Goal: Information Seeking & Learning: Learn about a topic

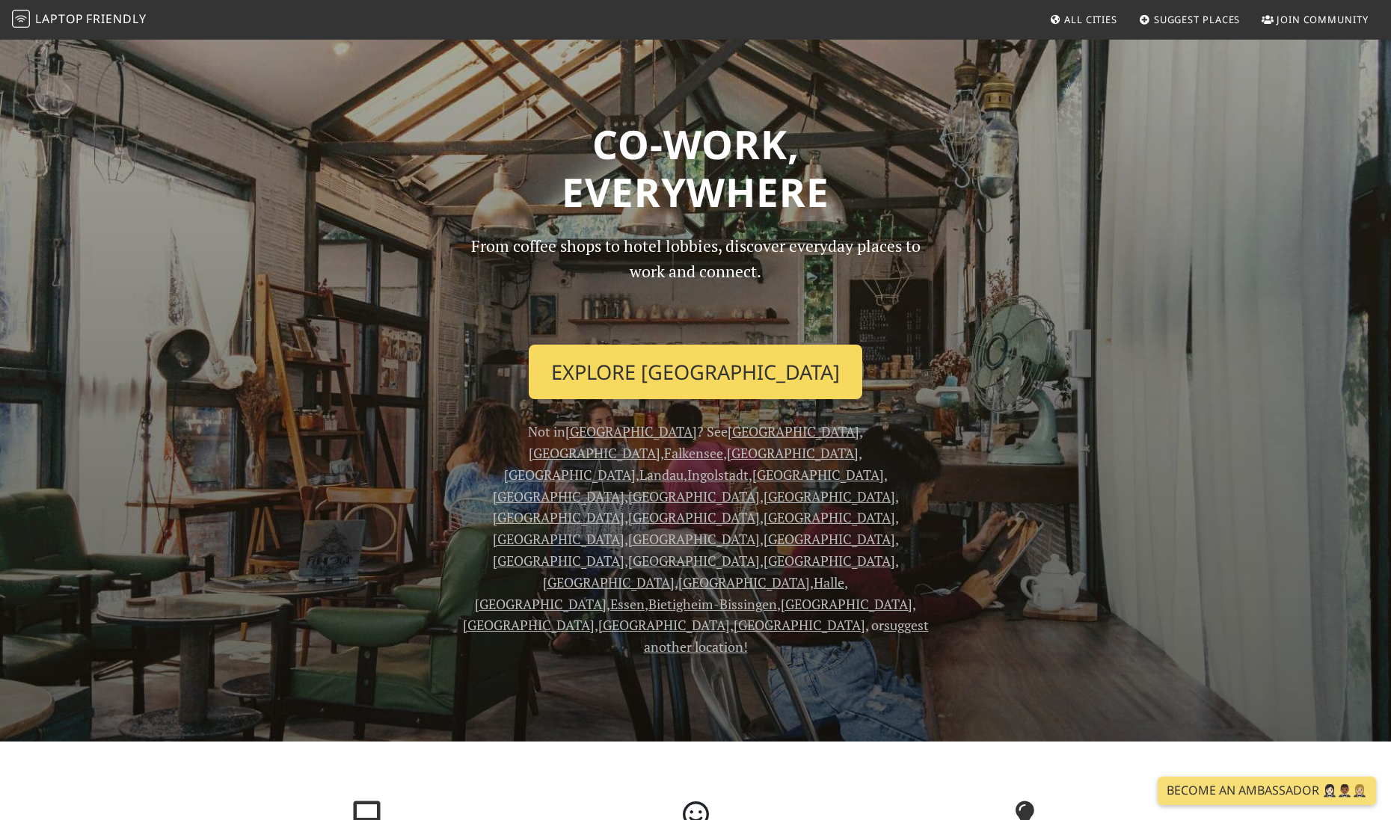
click at [710, 368] on link "Explore Hamburg" at bounding box center [695, 372] width 333 height 55
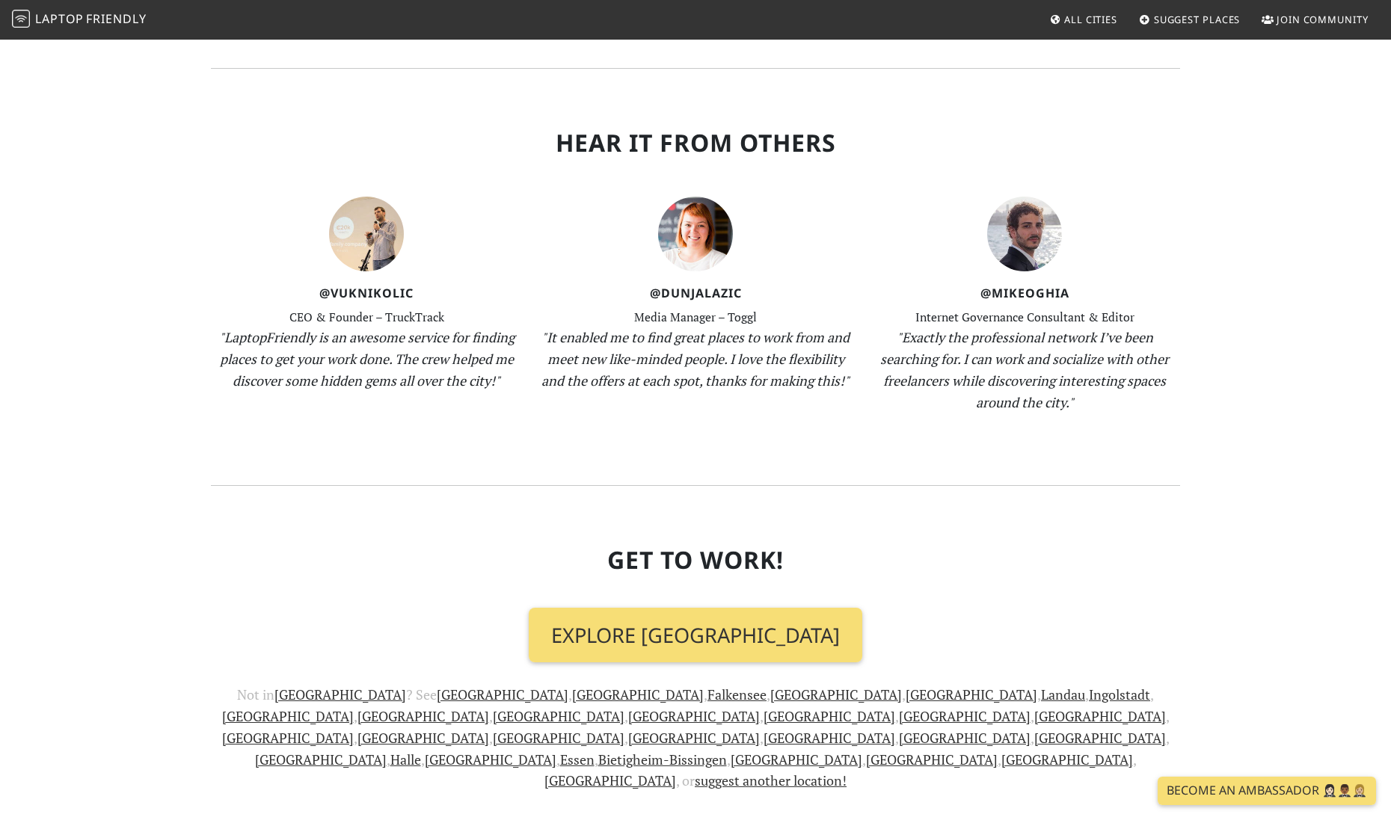
scroll to position [1175, 0]
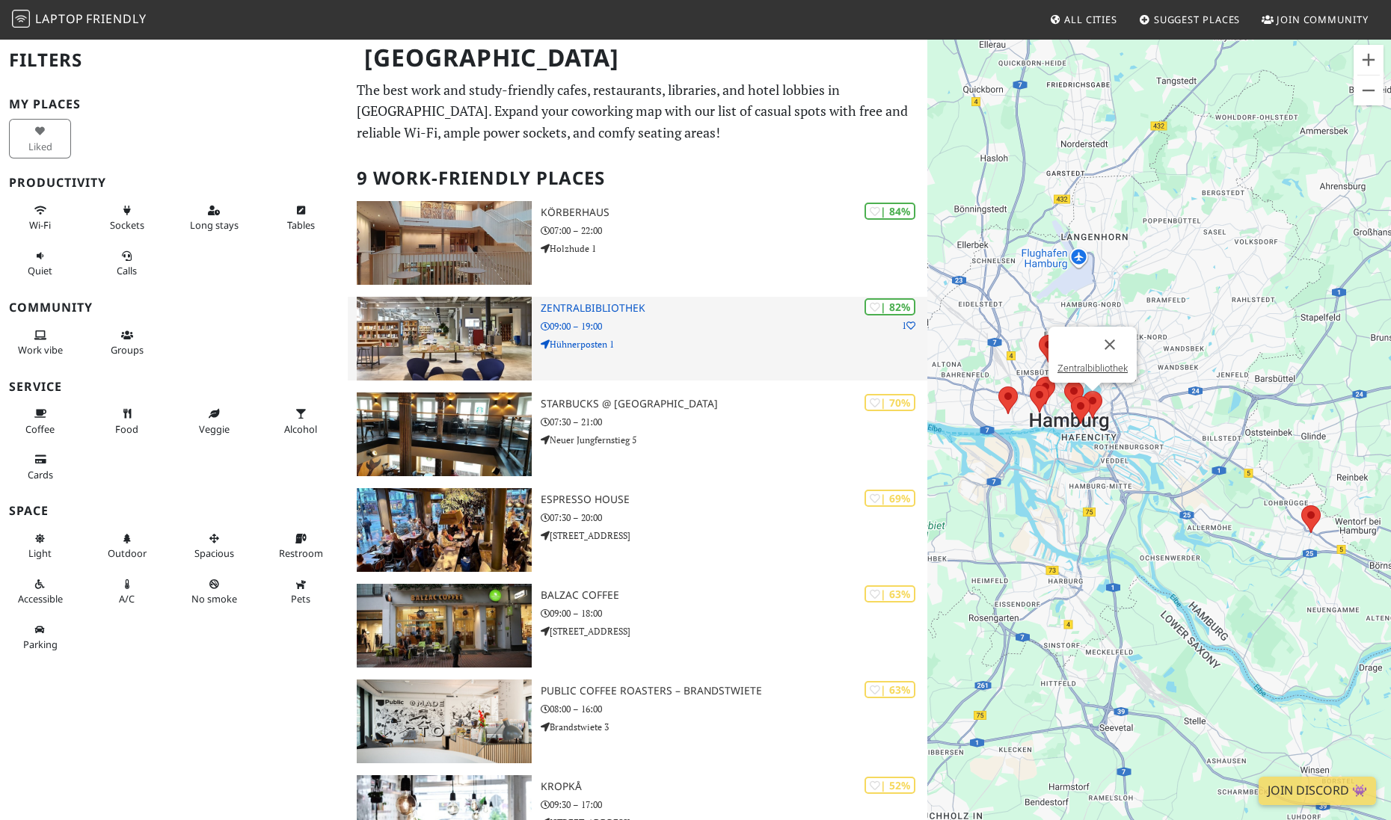
click at [608, 308] on h3 "Zentralbibliothek" at bounding box center [734, 308] width 387 height 13
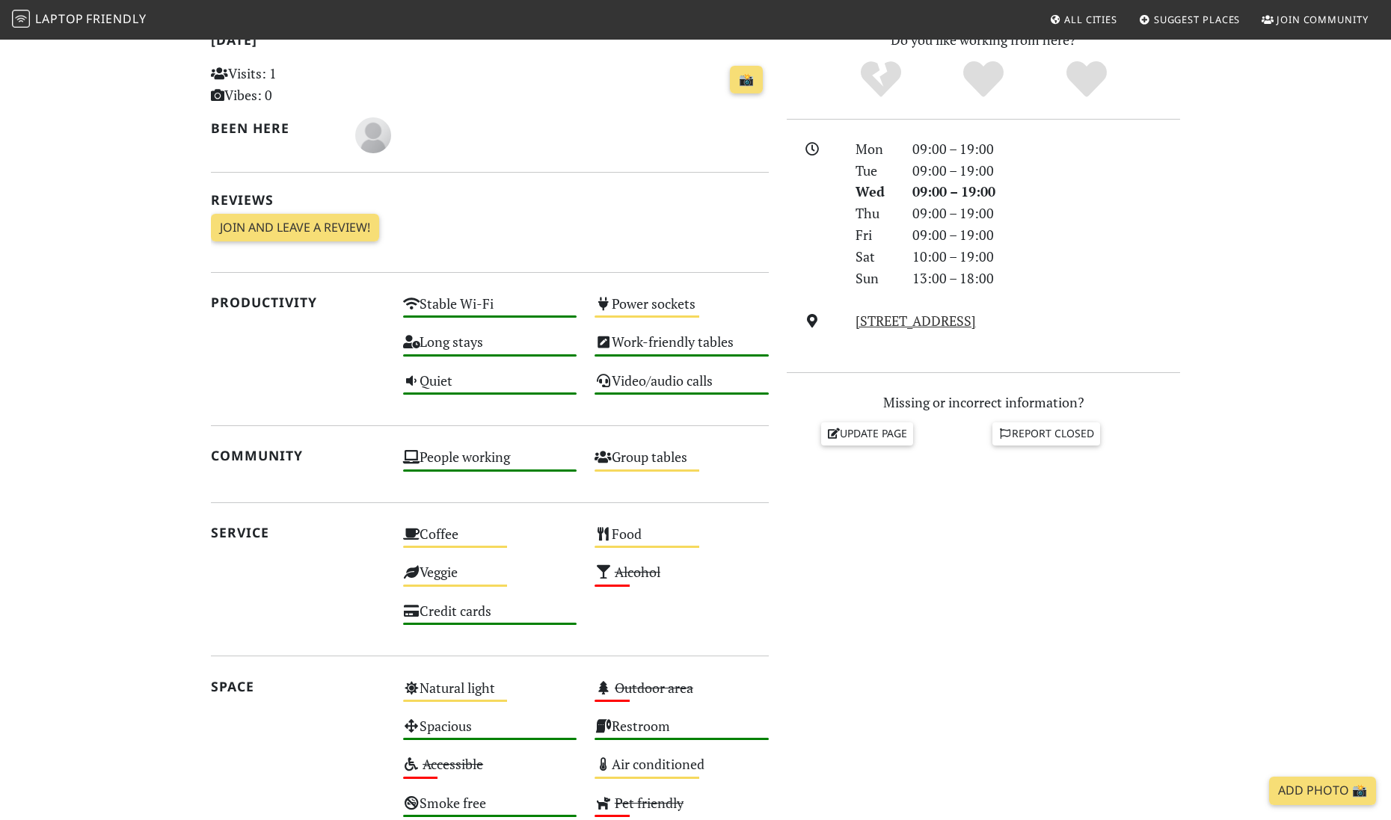
scroll to position [467, 0]
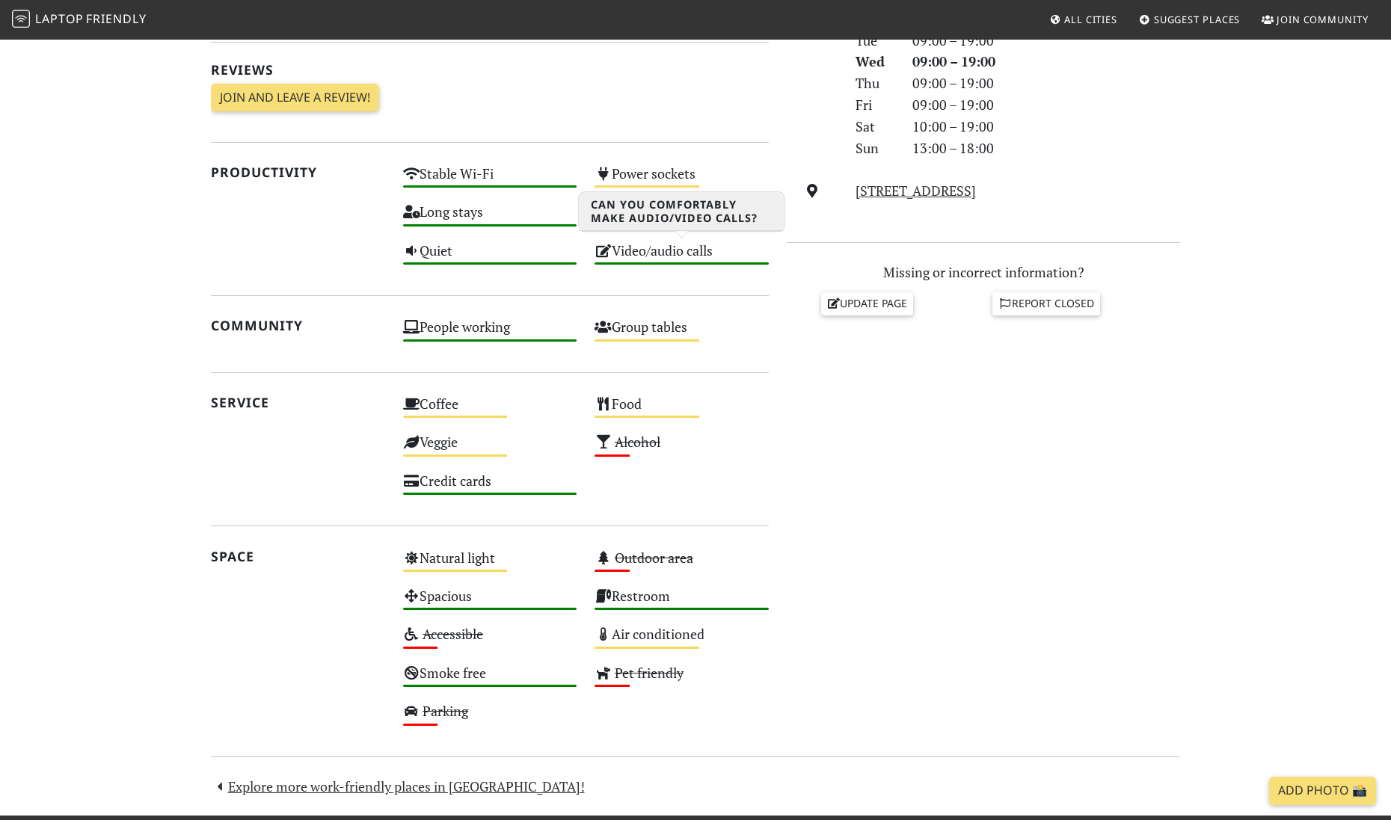
click at [644, 252] on div "Video/audio calls High" at bounding box center [681, 257] width 192 height 38
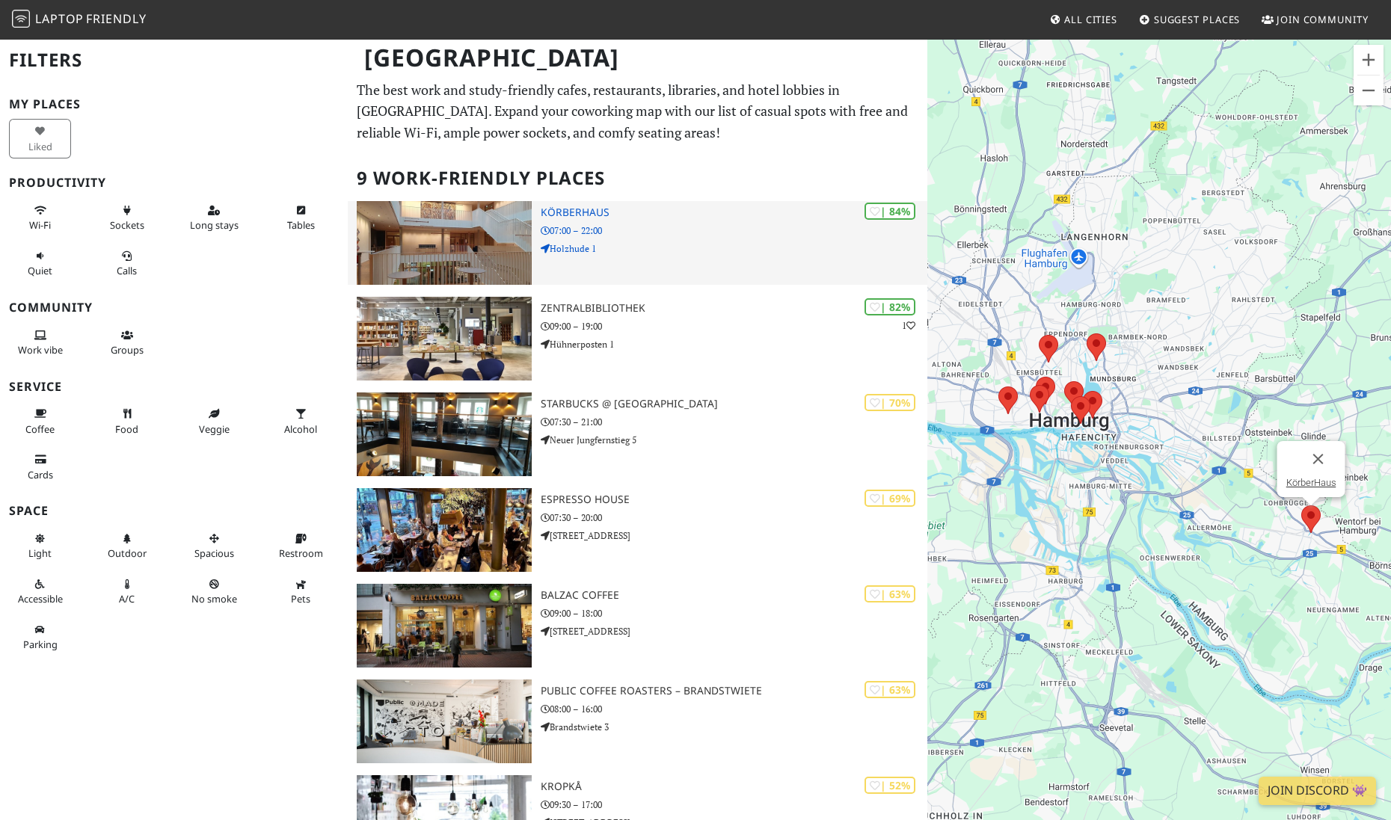
click at [578, 209] on h3 "KörberHaus" at bounding box center [734, 212] width 387 height 13
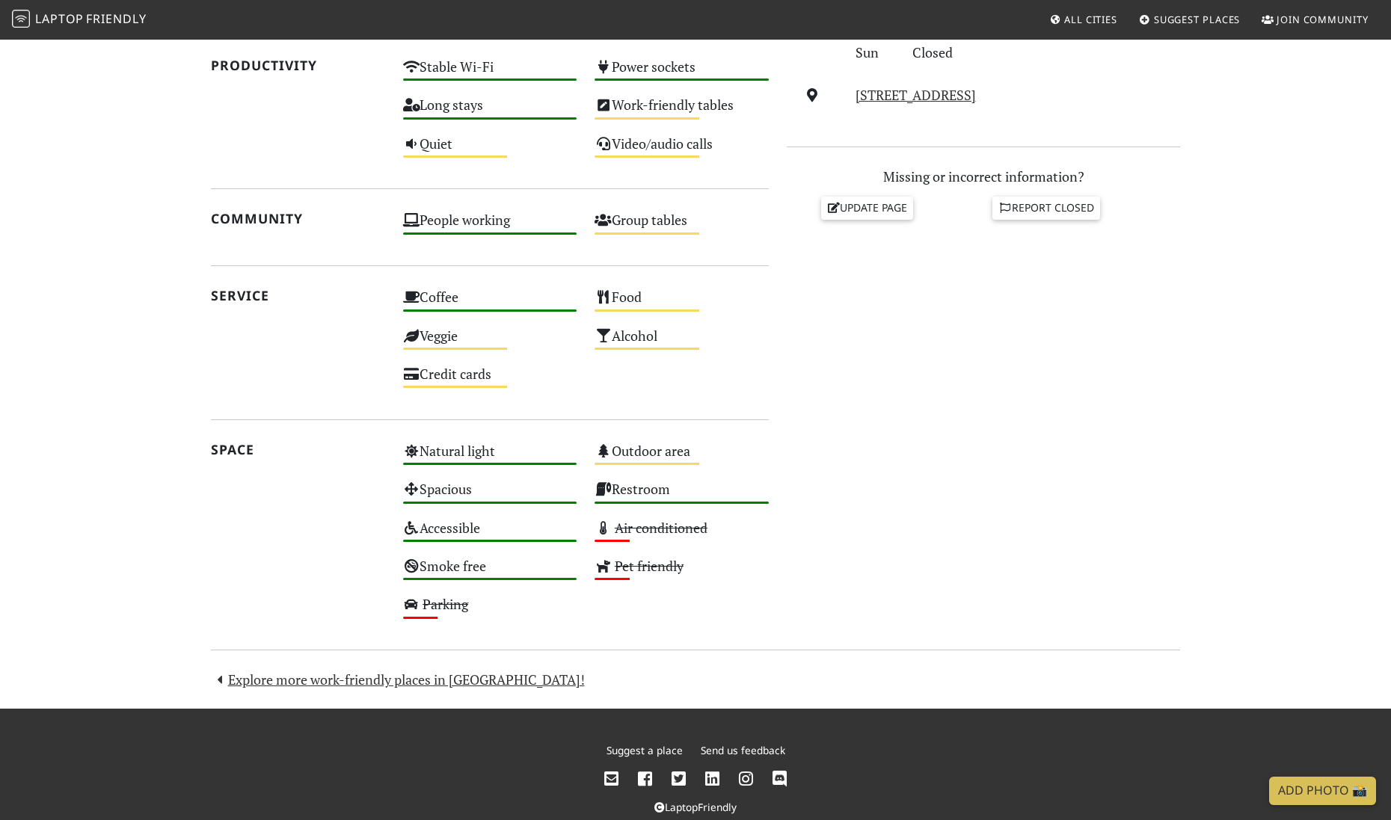
scroll to position [591, 0]
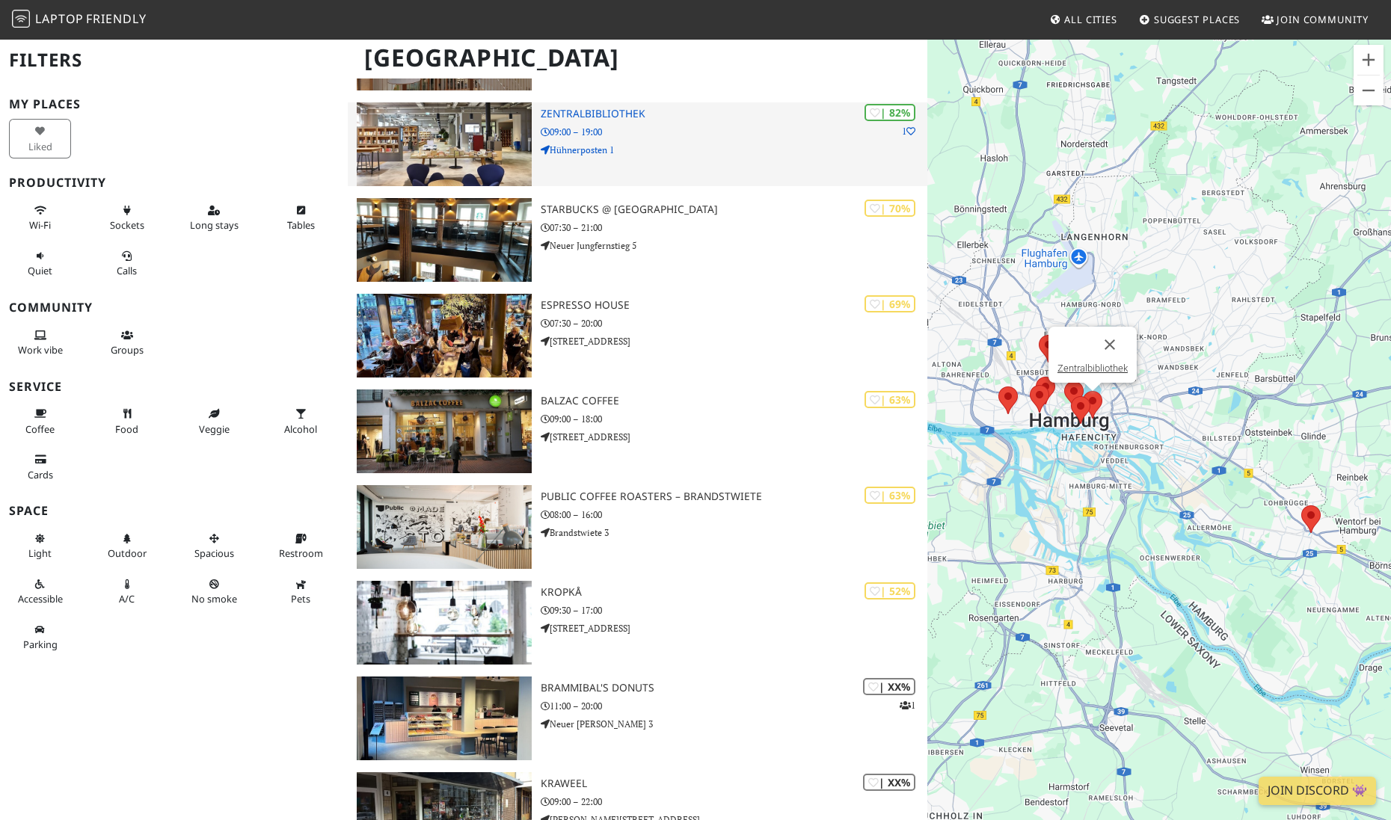
scroll to position [337, 0]
